Goal: Find specific page/section: Find specific page/section

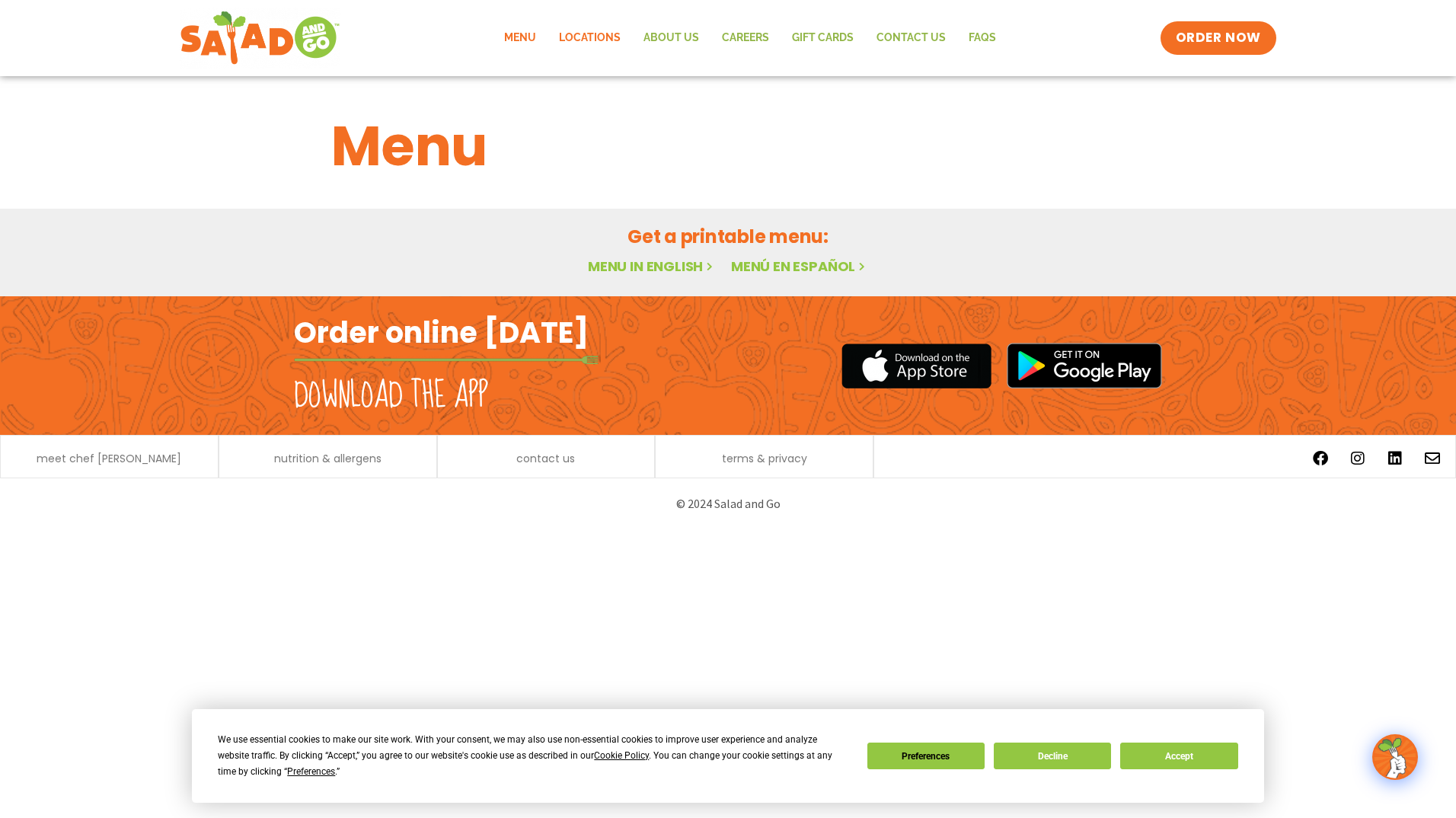
click at [585, 35] on link "Locations" at bounding box center [590, 37] width 84 height 35
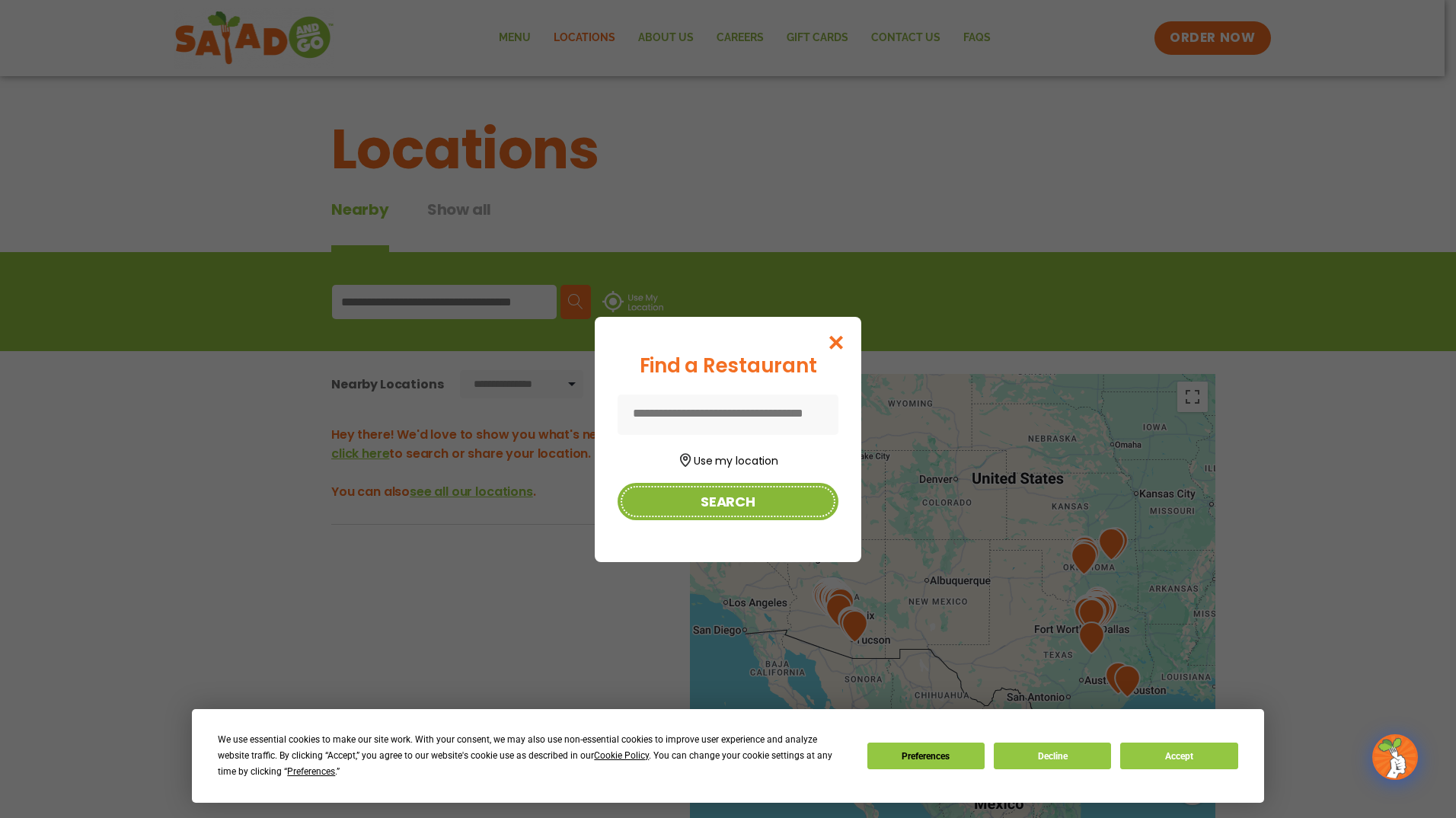
click at [729, 495] on button "Search" at bounding box center [728, 502] width 221 height 37
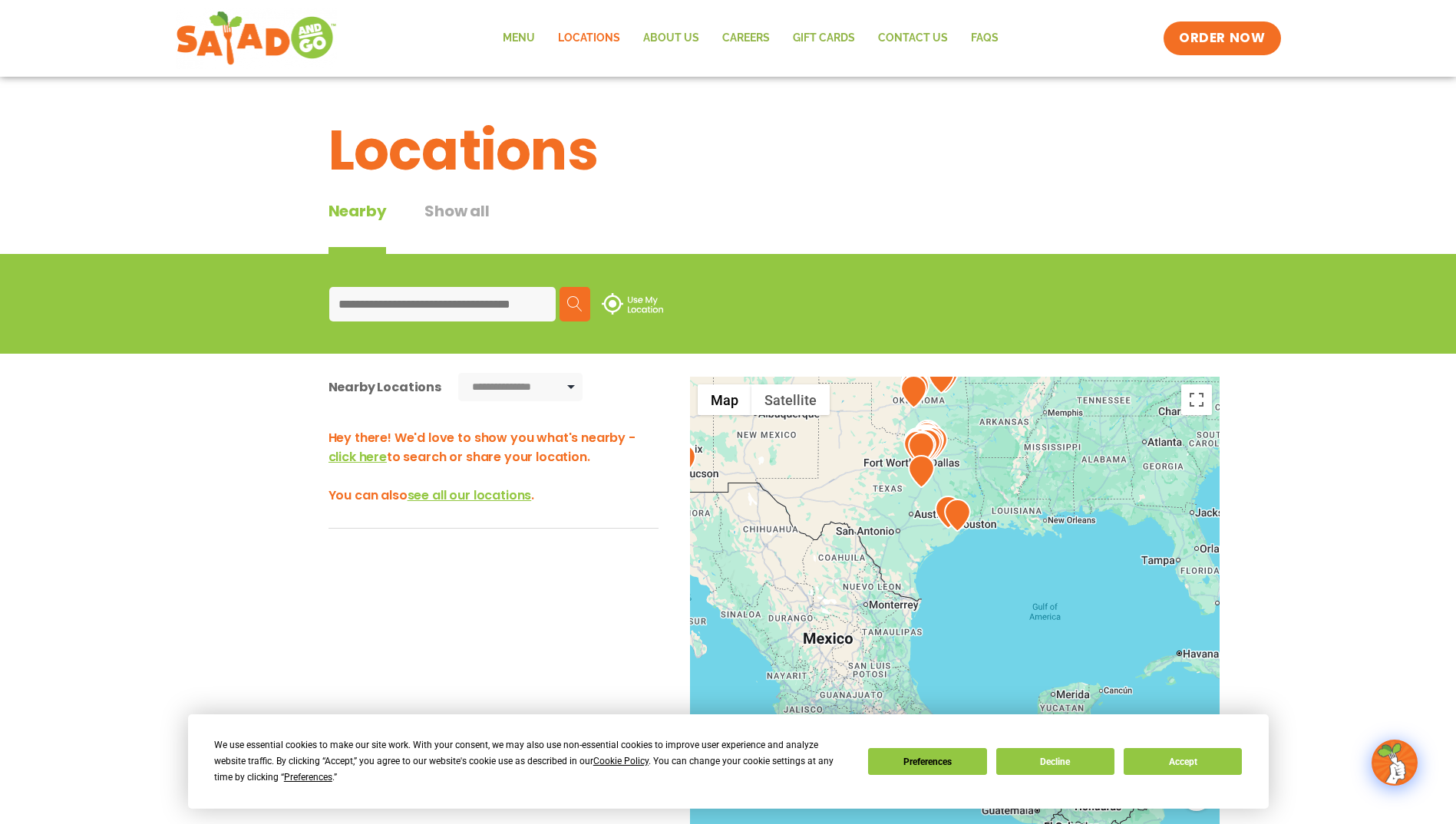
drag, startPoint x: 1062, startPoint y: 619, endPoint x: 888, endPoint y: 446, distance: 245.4
click at [888, 446] on div at bounding box center [954, 630] width 529 height 508
click at [1162, 768] on button "Accept" at bounding box center [1182, 761] width 118 height 27
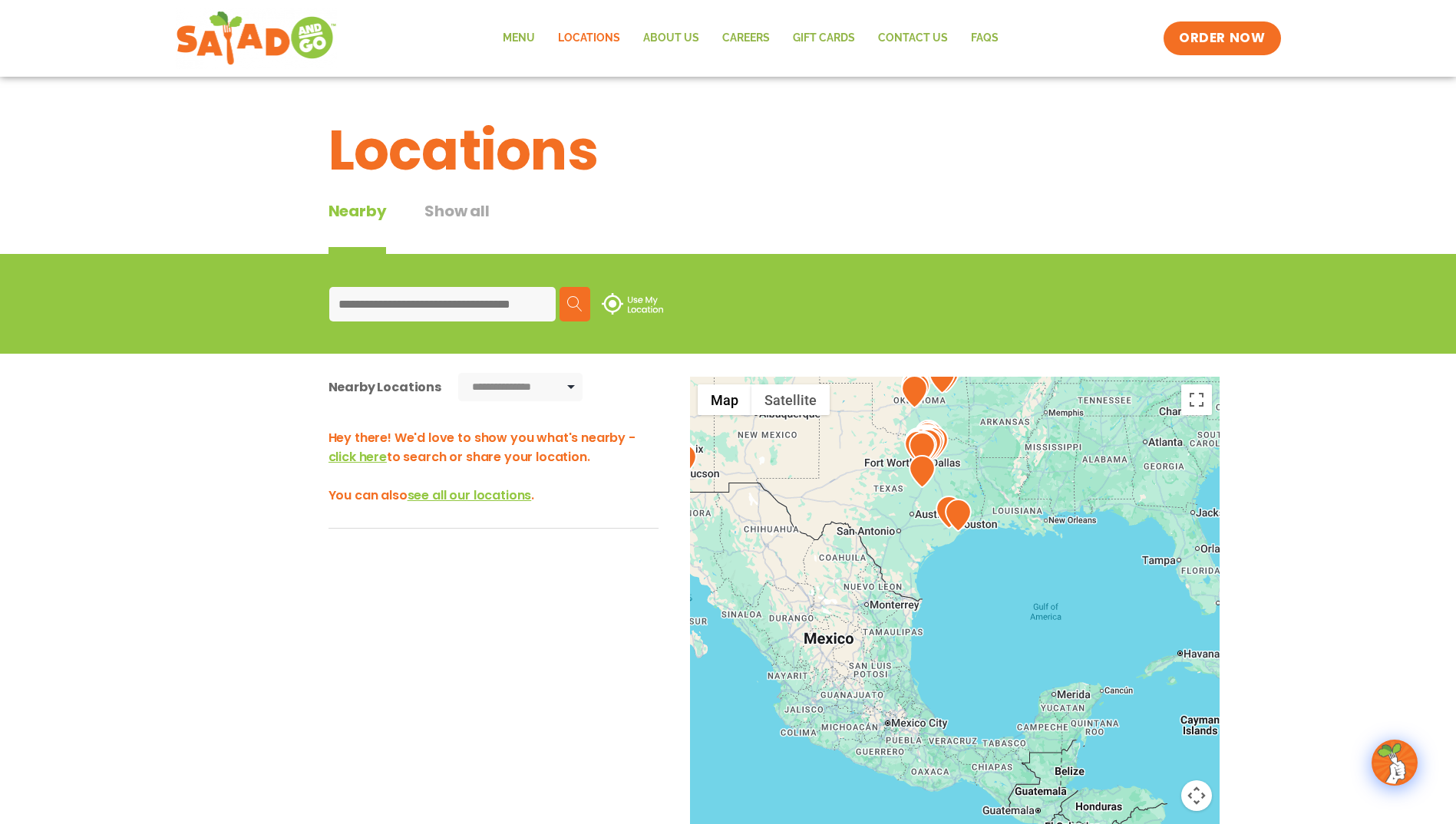
click at [1292, 641] on div "**********" at bounding box center [728, 649] width 1456 height 590
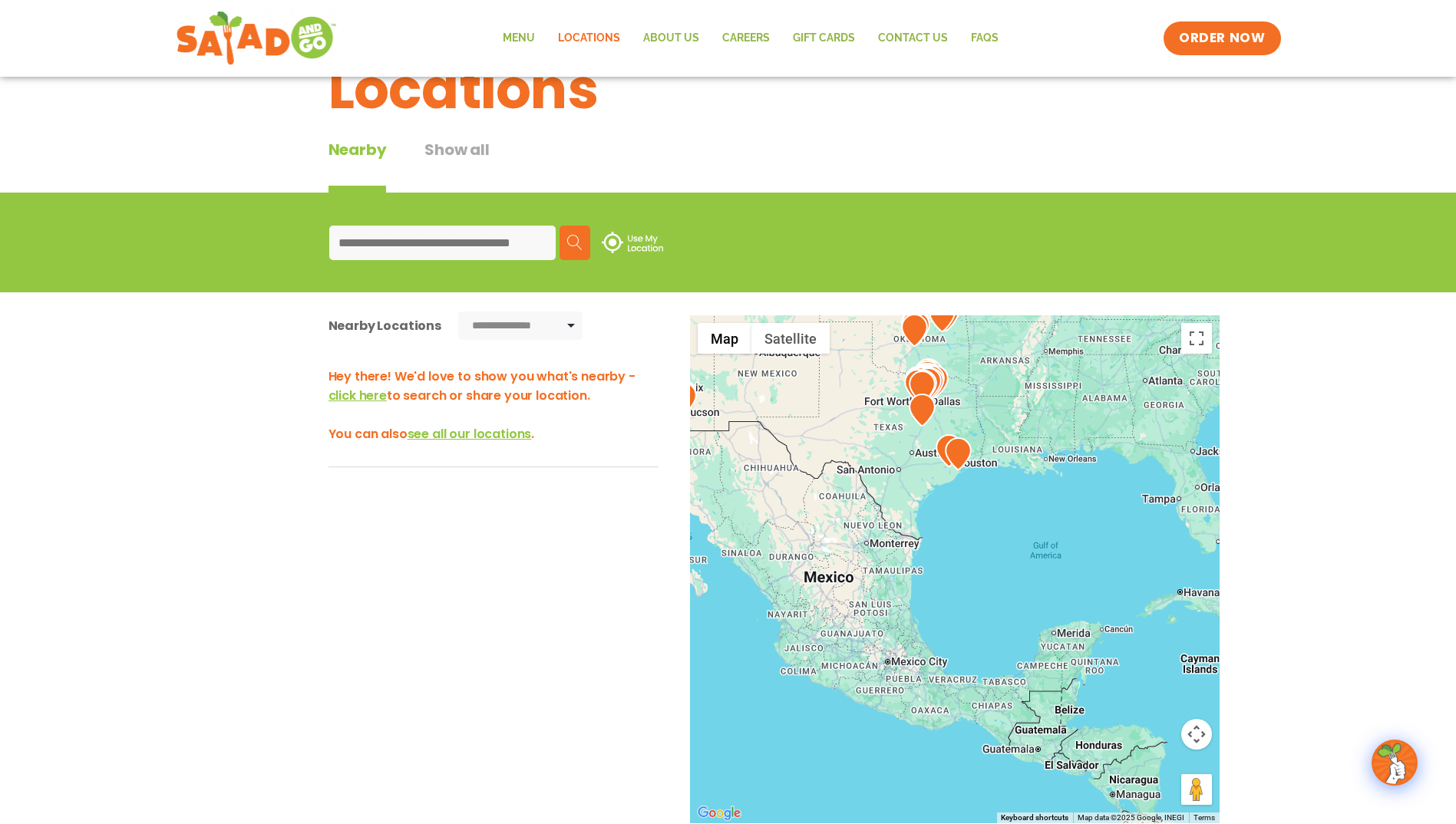
scroll to position [92, 0]
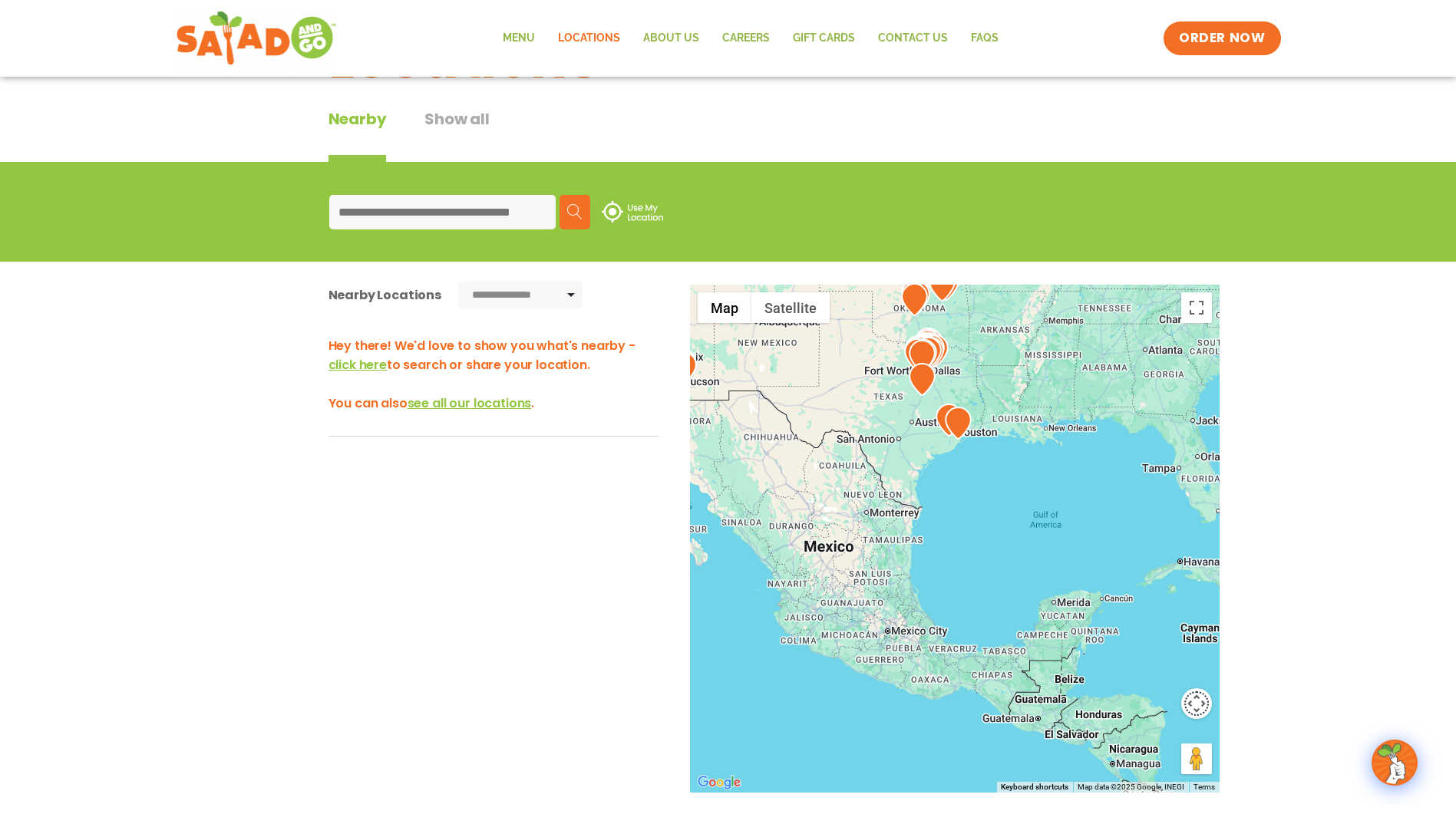
click at [1198, 707] on button "Map camera controls" at bounding box center [1196, 703] width 31 height 31
click at [1160, 668] on button "Zoom in" at bounding box center [1157, 665] width 31 height 31
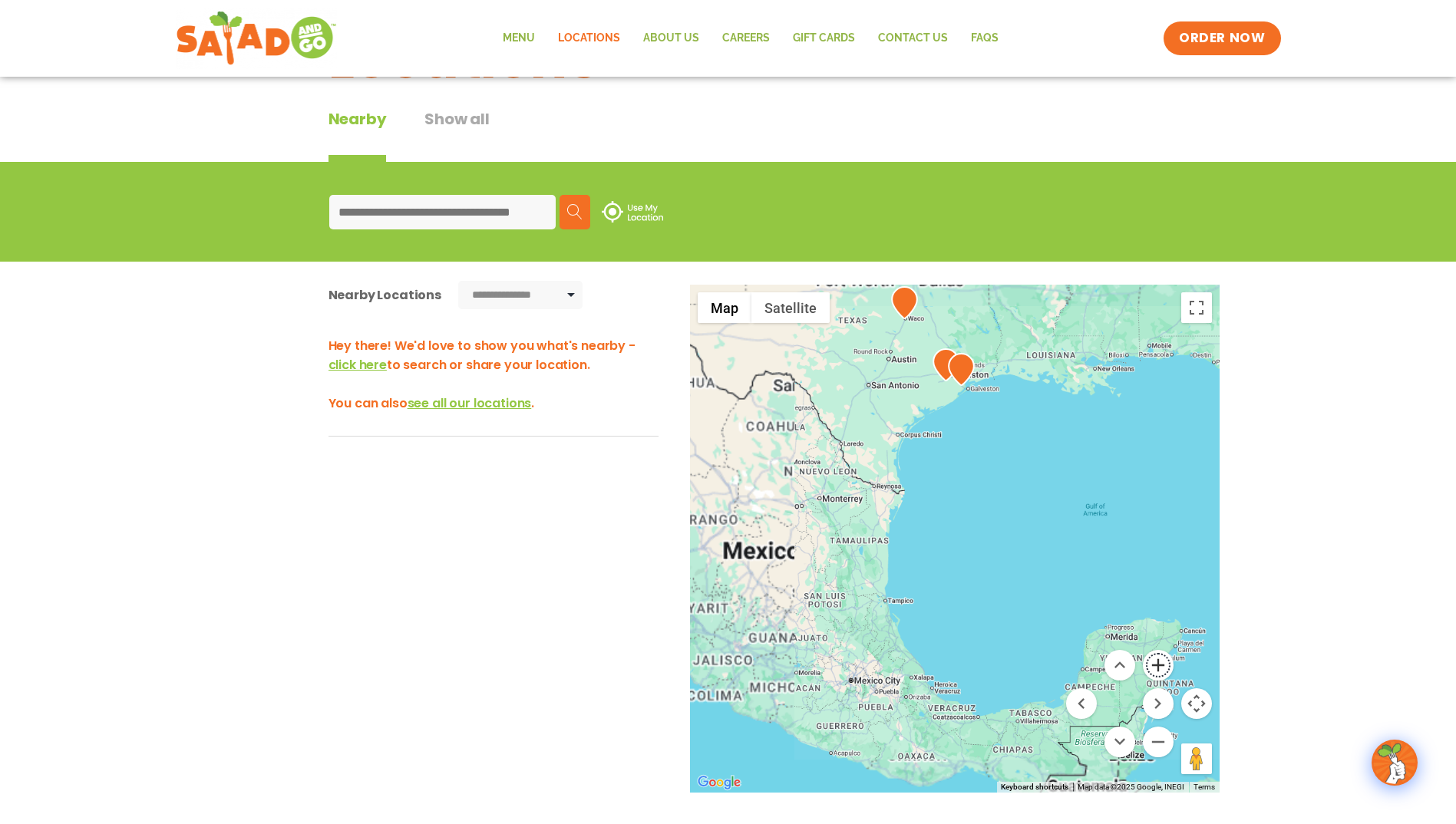
click at [1160, 668] on button "Zoom in" at bounding box center [1157, 665] width 31 height 31
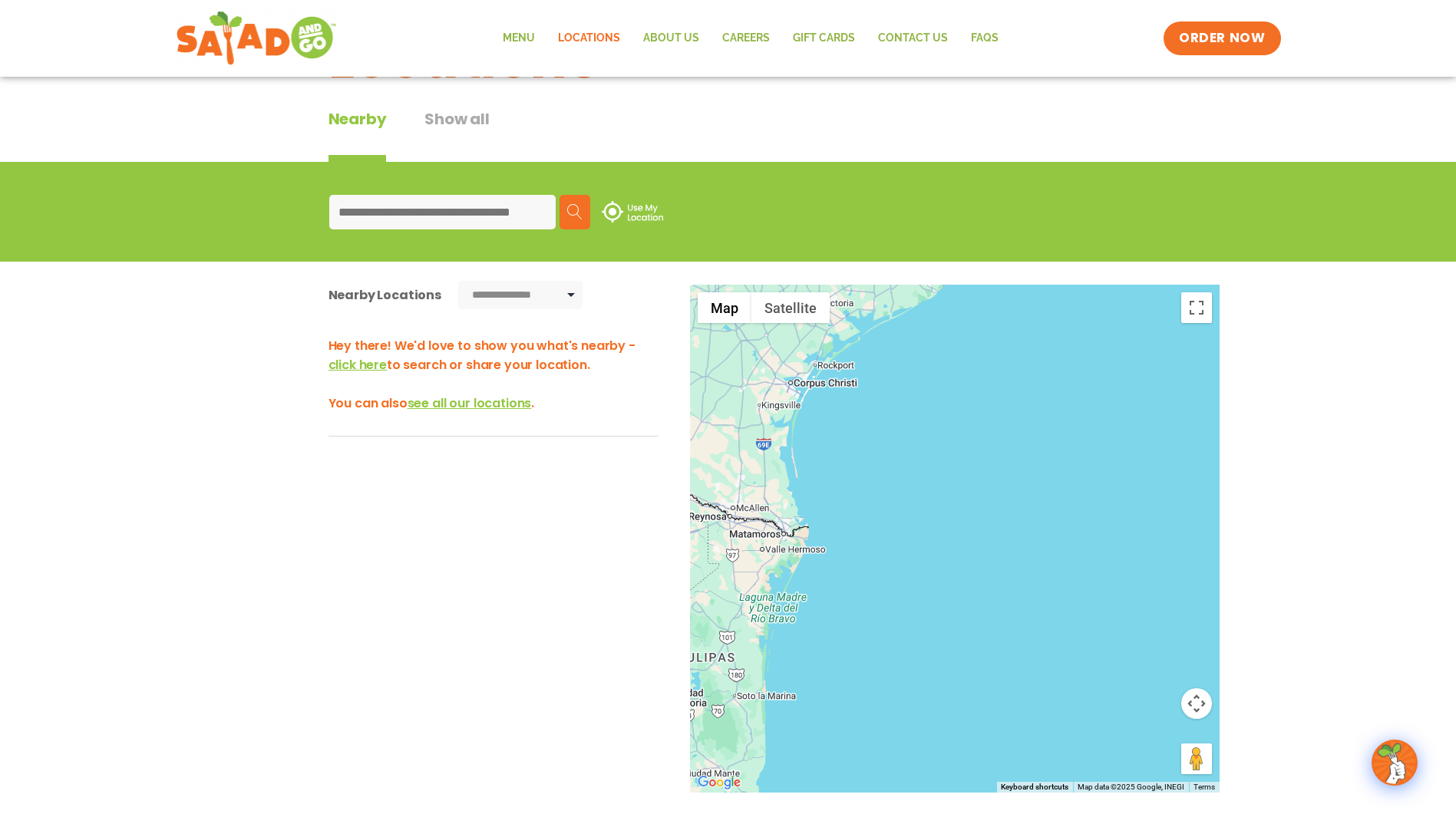
drag, startPoint x: 1000, startPoint y: 404, endPoint x: 979, endPoint y: 567, distance: 164.3
click at [979, 567] on div at bounding box center [954, 538] width 529 height 508
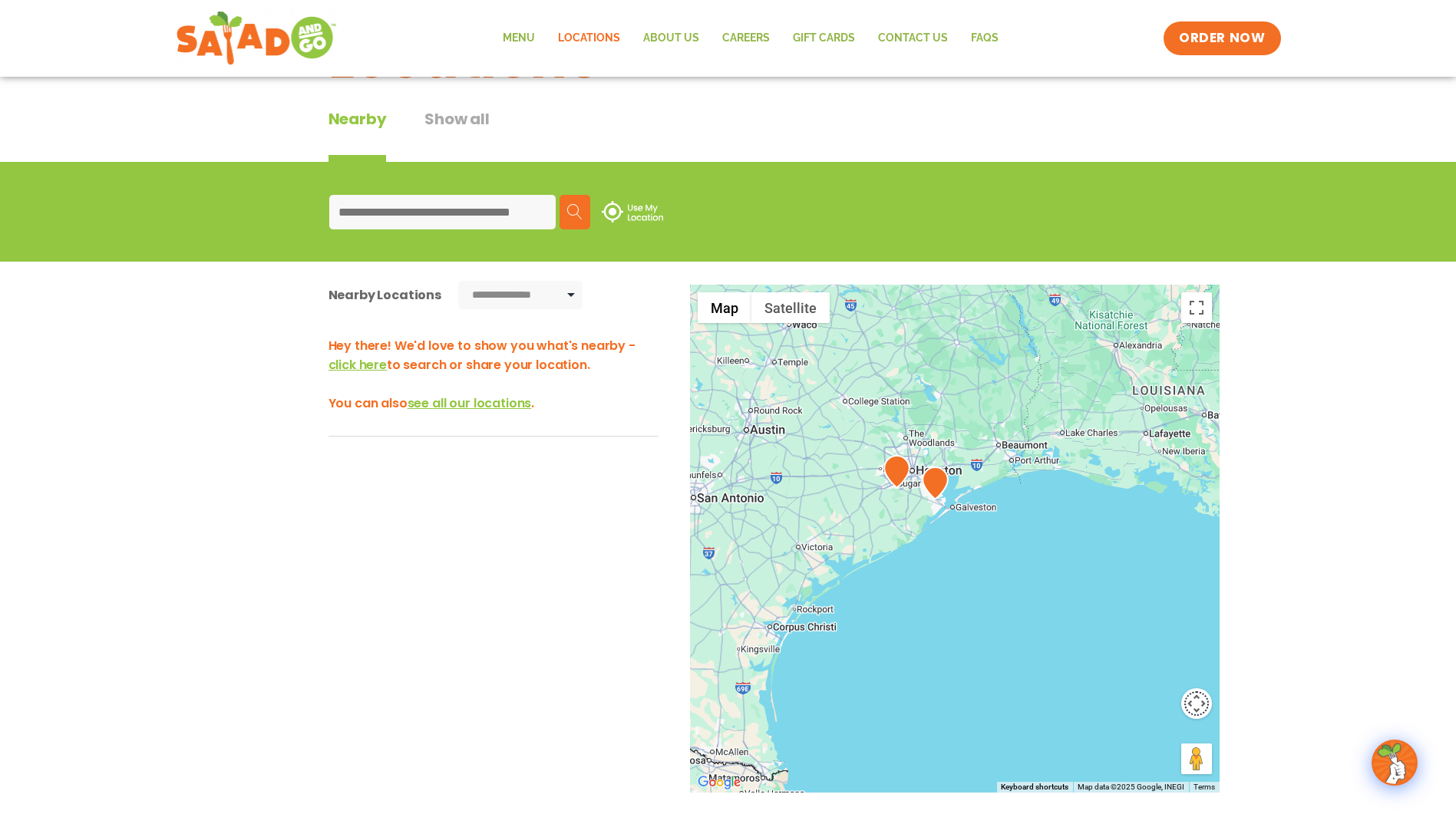
click at [1198, 712] on button "Map camera controls" at bounding box center [1196, 703] width 31 height 31
click at [1156, 656] on button "Zoom in" at bounding box center [1157, 665] width 31 height 31
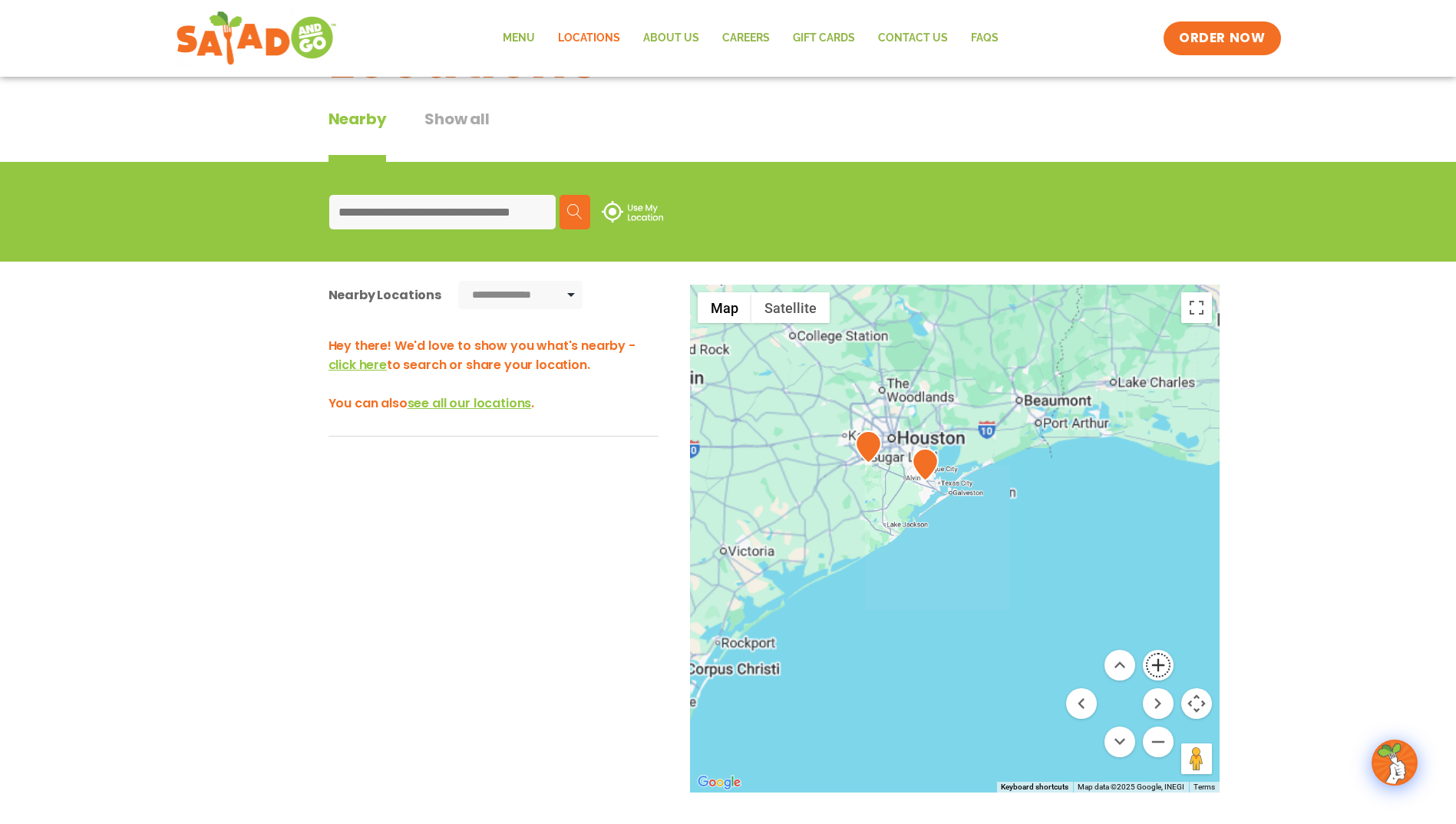
click at [1156, 656] on button "Zoom in" at bounding box center [1157, 665] width 31 height 31
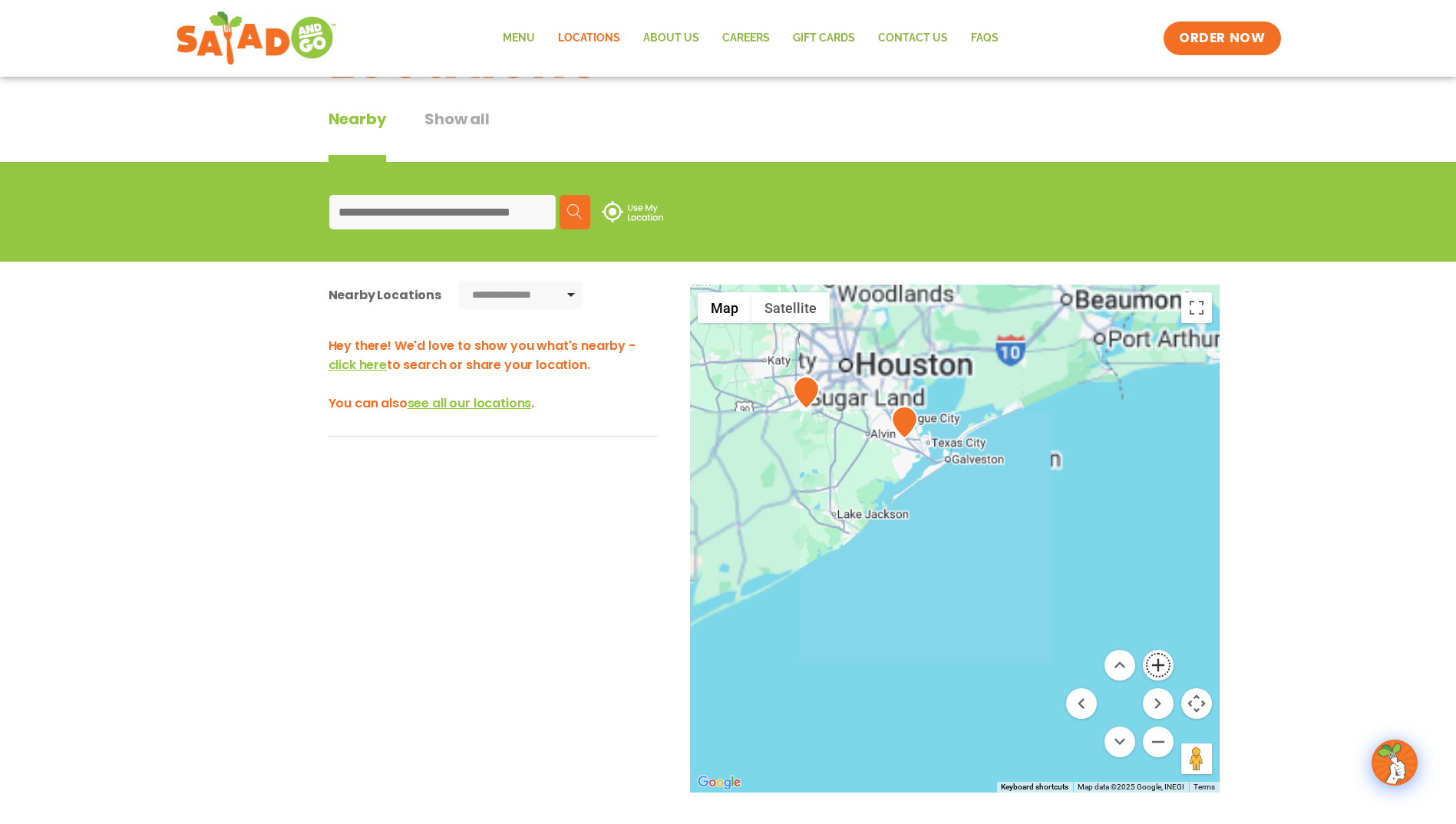
click at [1156, 656] on button "Zoom in" at bounding box center [1157, 665] width 31 height 31
